Goal: Information Seeking & Learning: Learn about a topic

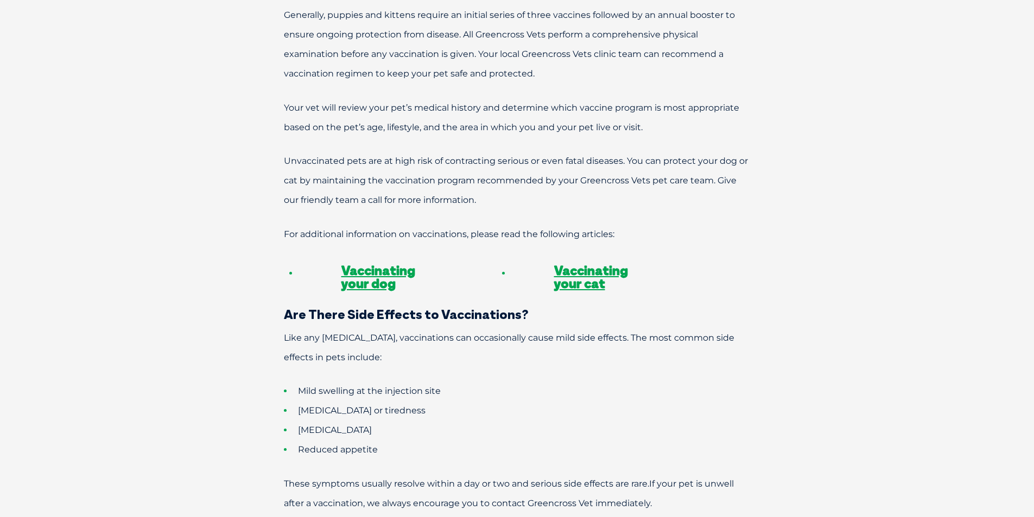
scroll to position [869, 0]
click at [380, 262] on link "Vaccinating your dog" at bounding box center [379, 276] width 74 height 29
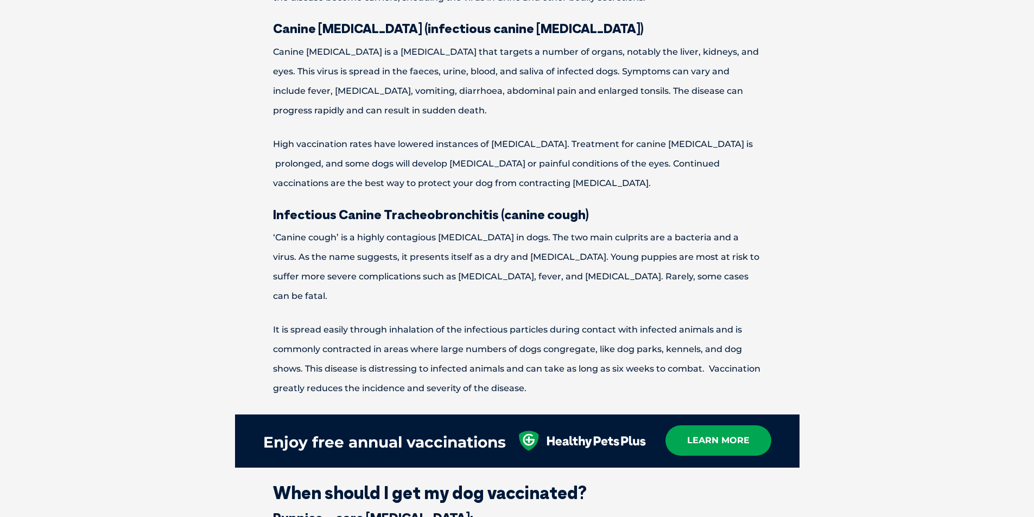
scroll to position [1249, 0]
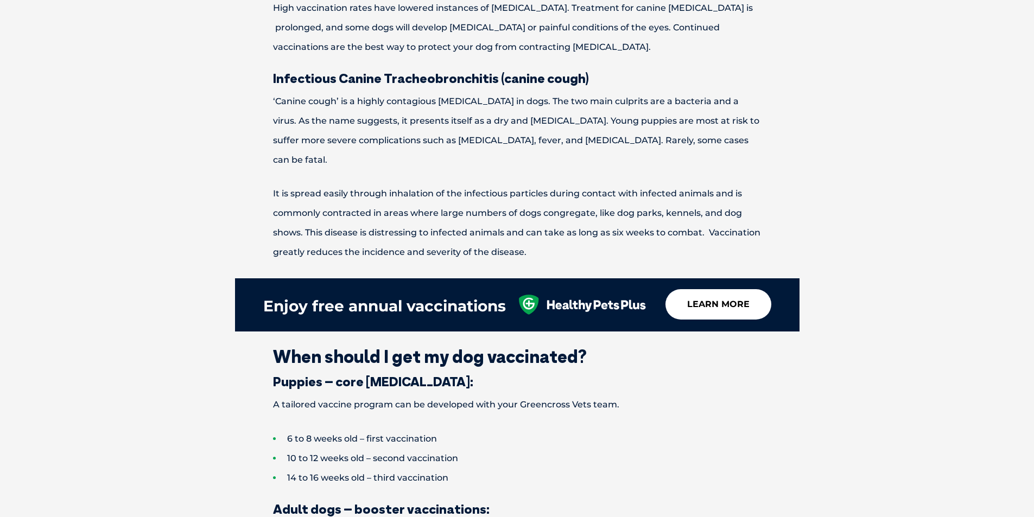
click at [700, 290] on link "learn more" at bounding box center [719, 304] width 106 height 30
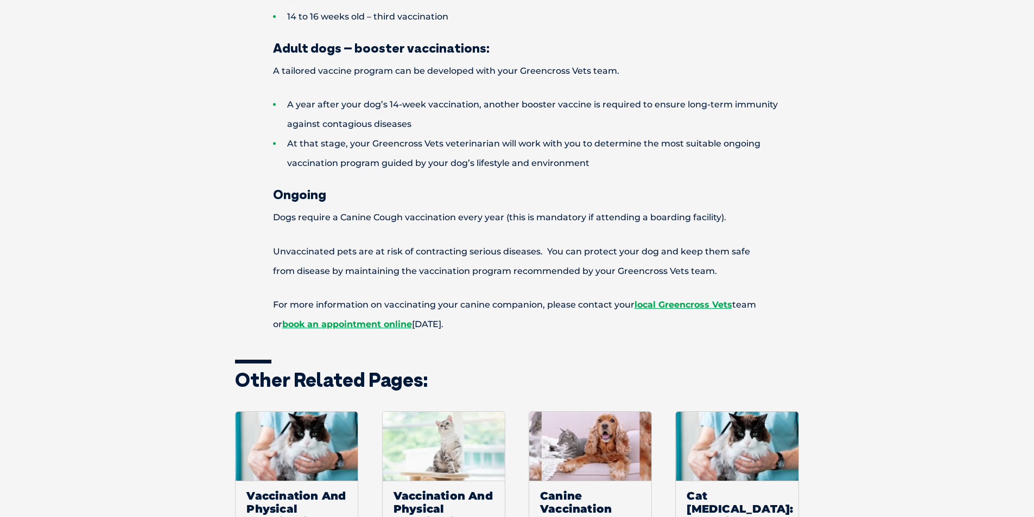
scroll to position [1900, 0]
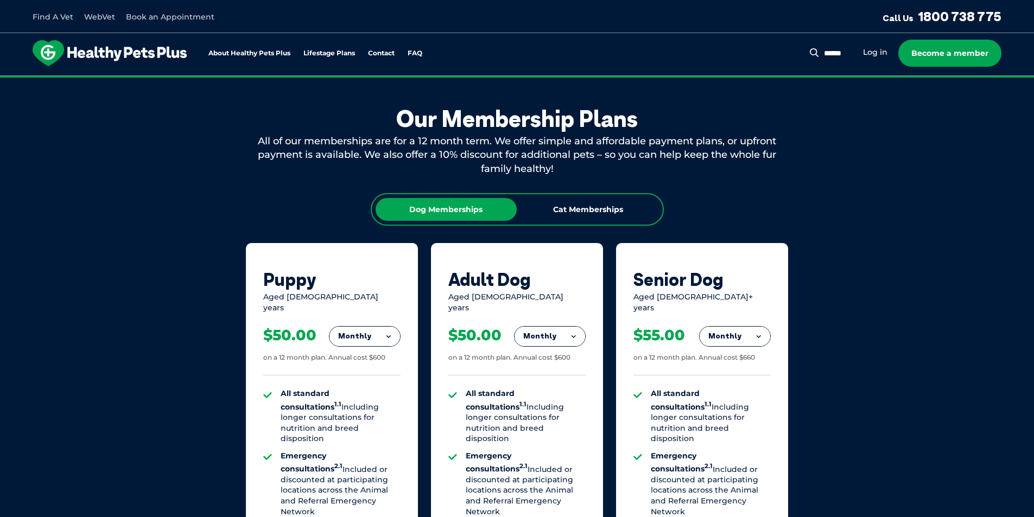
scroll to position [597, 0]
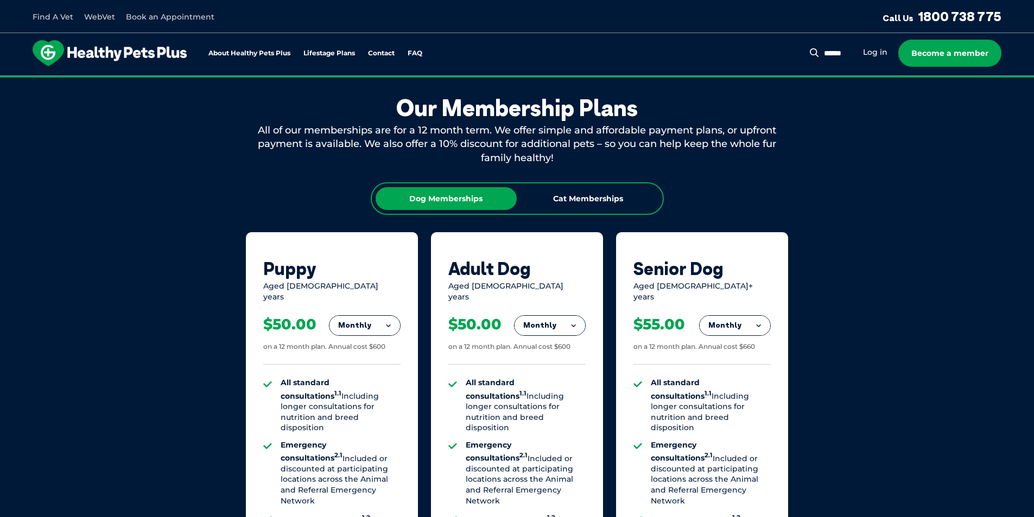
click at [541, 316] on button "Monthly" at bounding box center [550, 326] width 71 height 20
click at [535, 366] on li "Monthly" at bounding box center [550, 375] width 71 height 26
click at [911, 355] on div "Our Membership Plans All of our memberships are for a 12 month term. We offer s…" at bounding box center [517, 431] width 1034 height 760
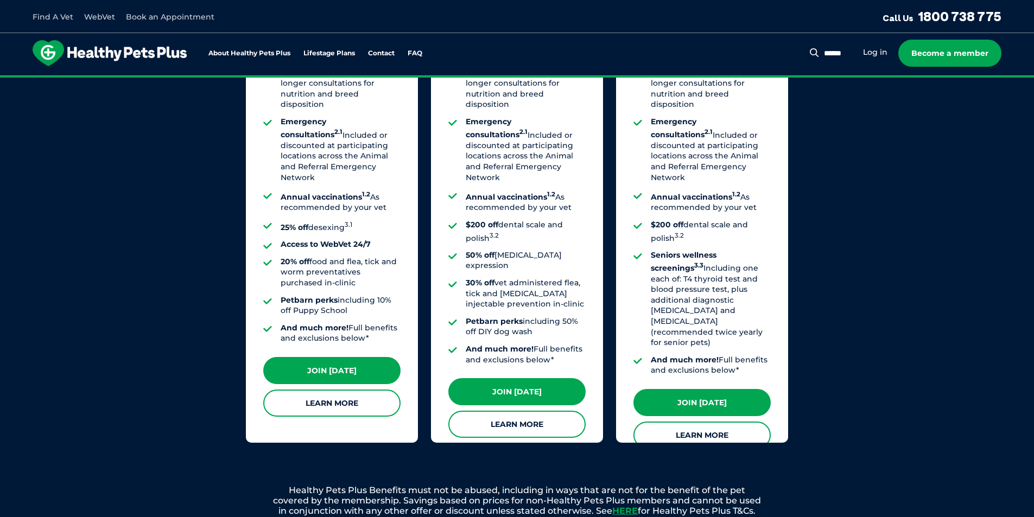
scroll to position [923, 0]
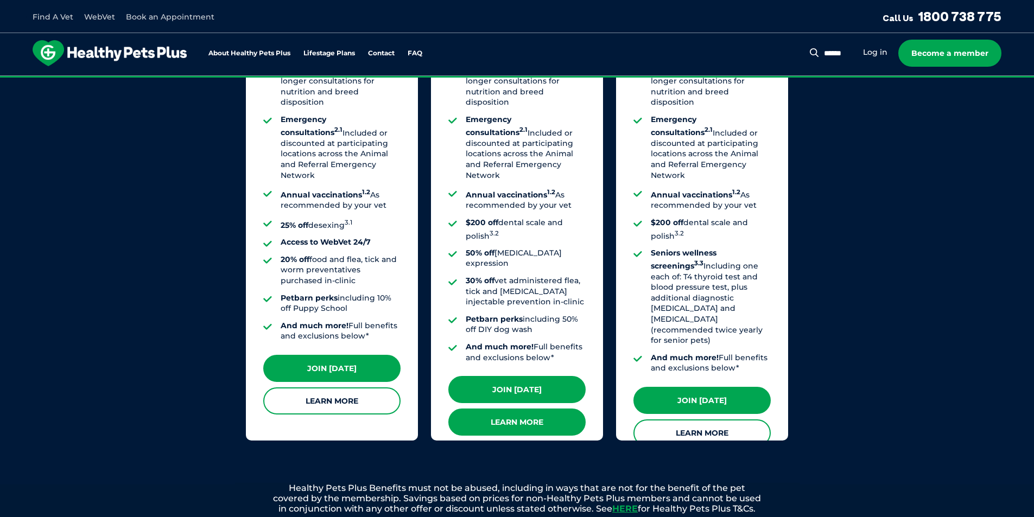
click at [522, 409] on link "Learn More" at bounding box center [517, 422] width 137 height 27
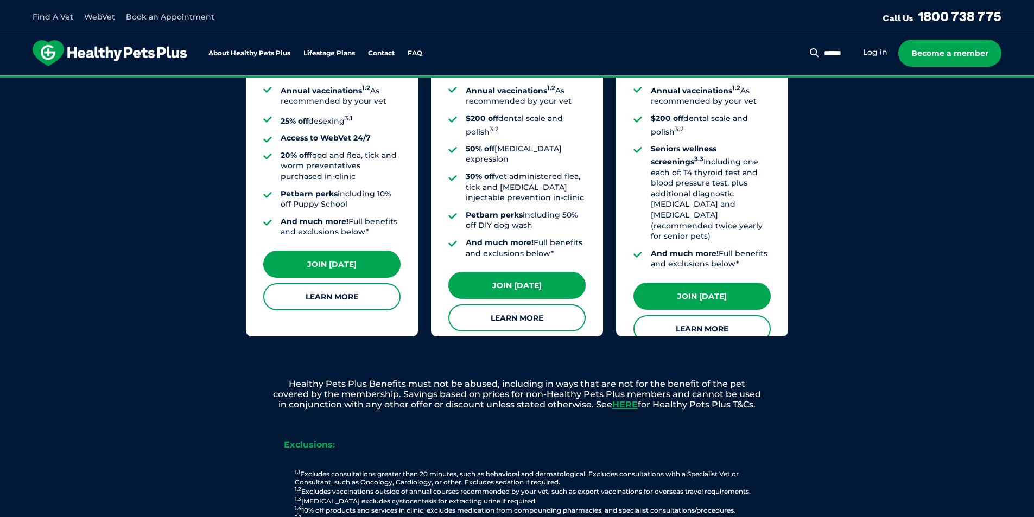
scroll to position [1032, 0]
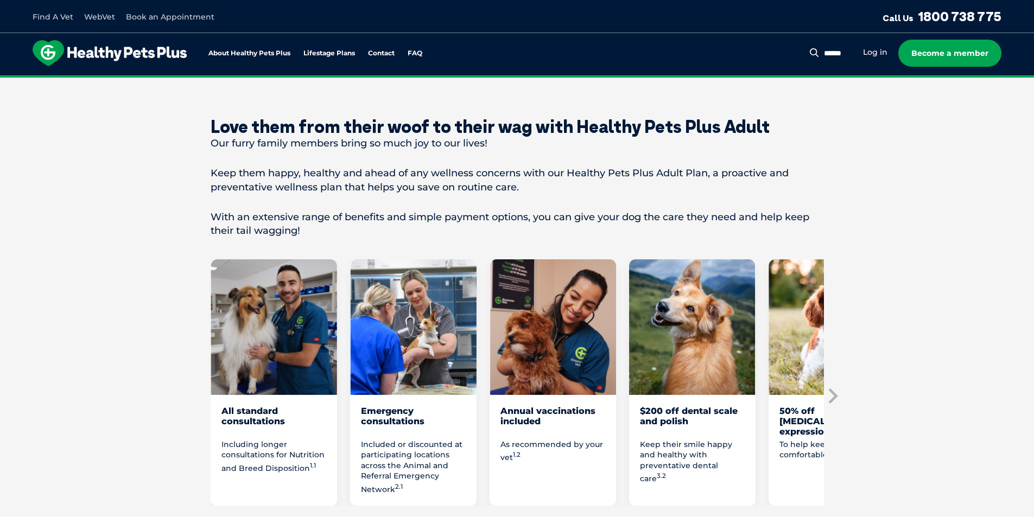
scroll to position [434, 0]
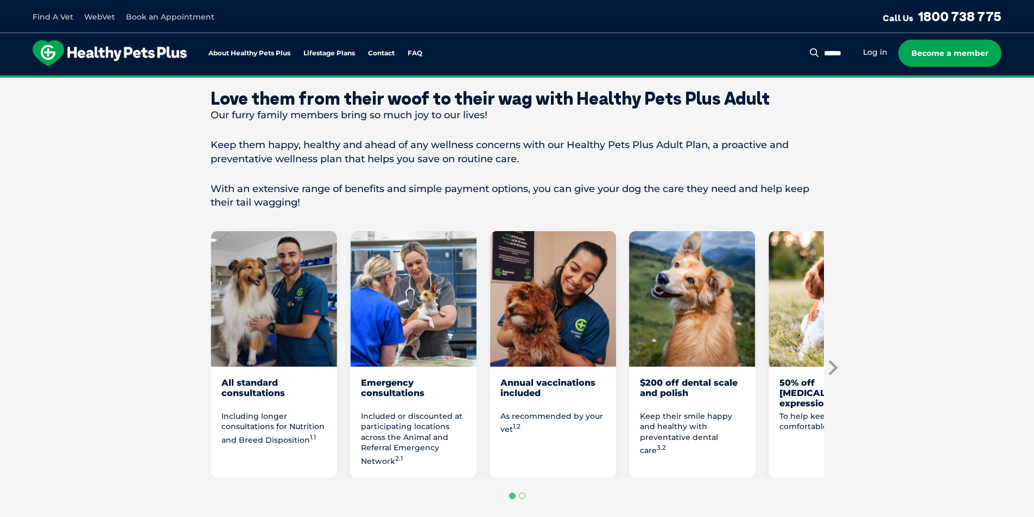
click at [833, 364] on icon "Next slide" at bounding box center [833, 368] width 9 height 15
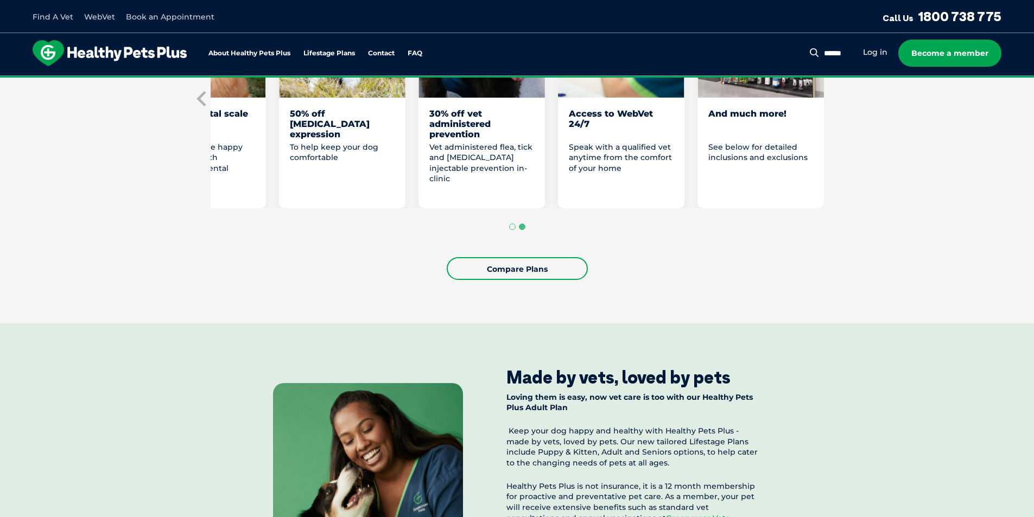
scroll to position [706, 0]
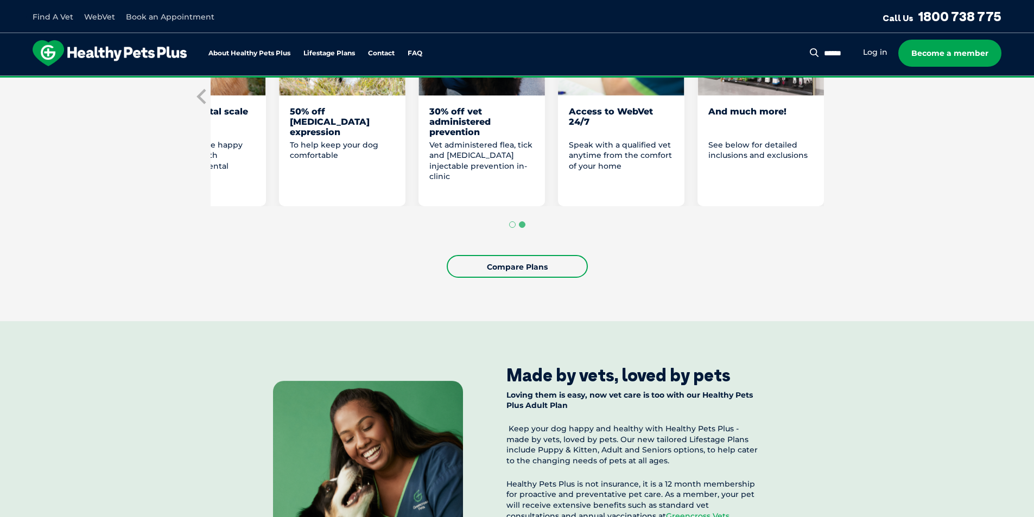
click at [747, 108] on div "And much more!" at bounding box center [761, 121] width 105 height 31
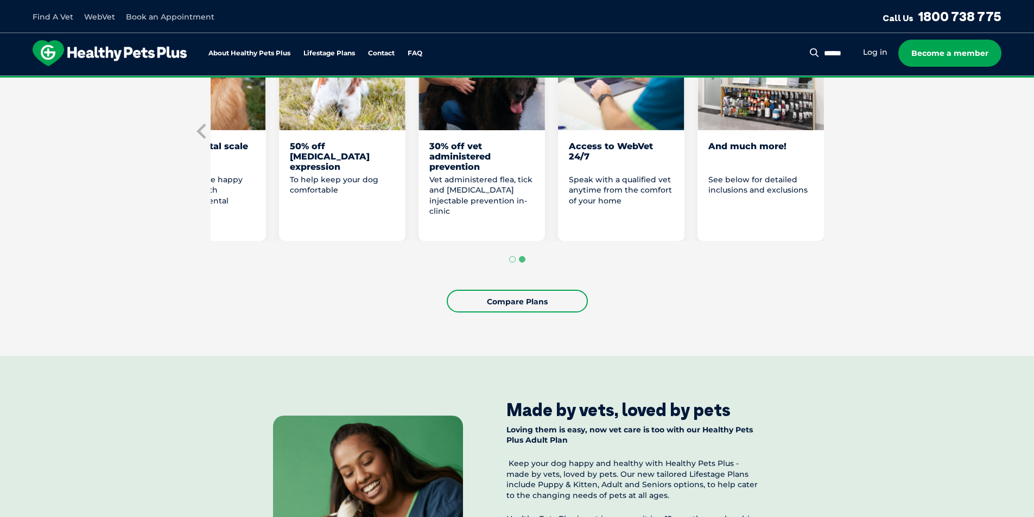
scroll to position [611, 0]
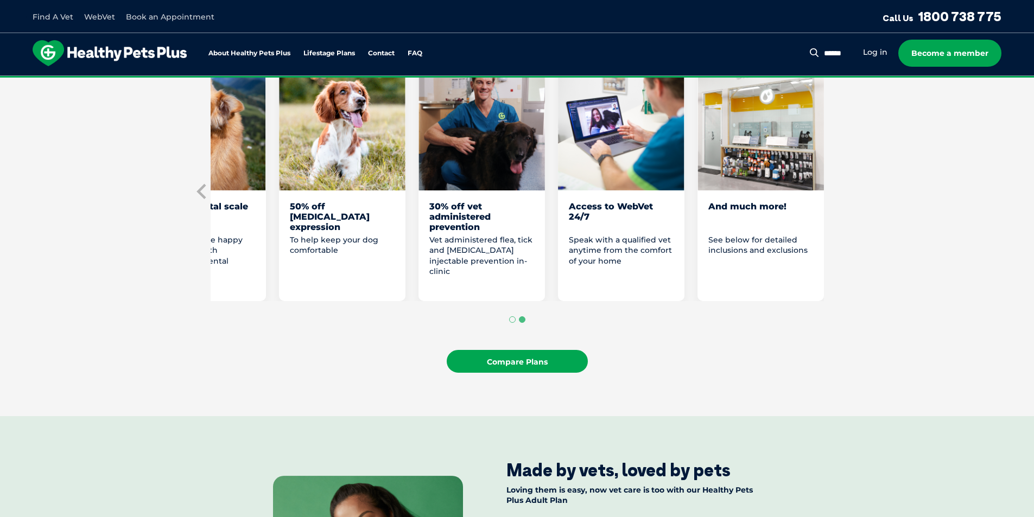
click at [569, 358] on link "Compare Plans" at bounding box center [517, 361] width 141 height 23
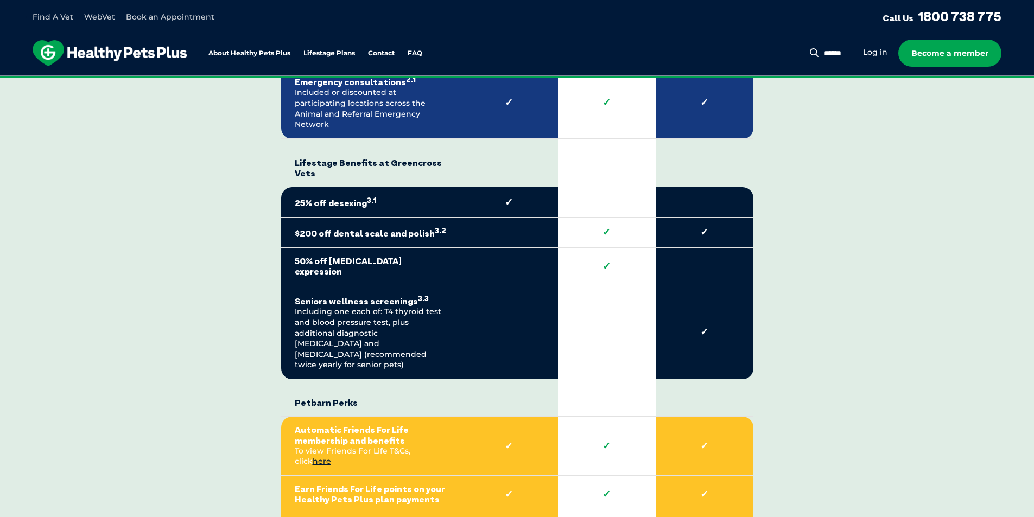
scroll to position [2287, 0]
